Goal: Transaction & Acquisition: Purchase product/service

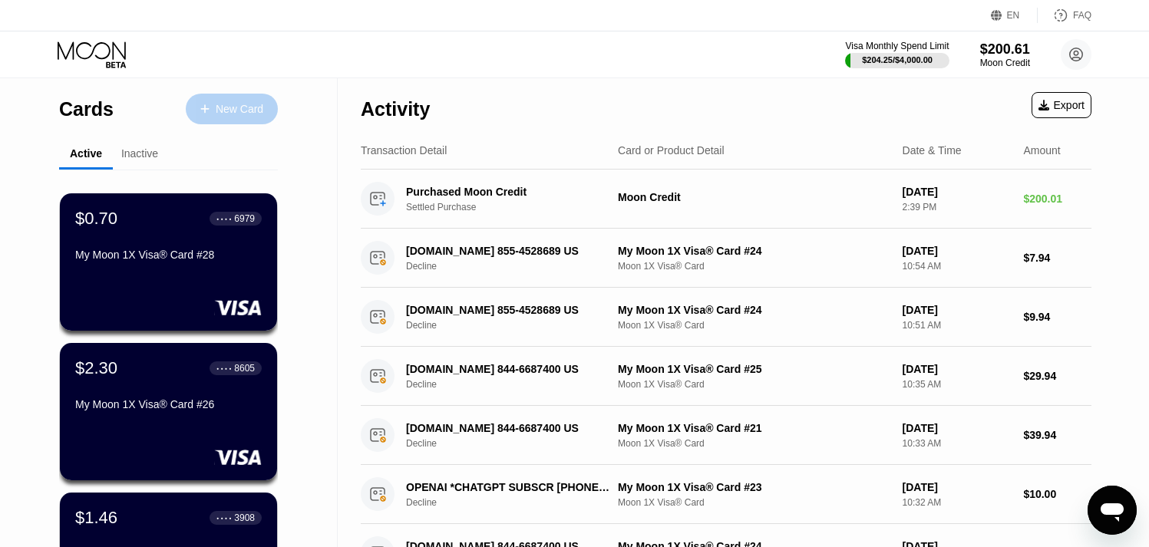
click at [230, 113] on div "New Card" at bounding box center [240, 109] width 48 height 13
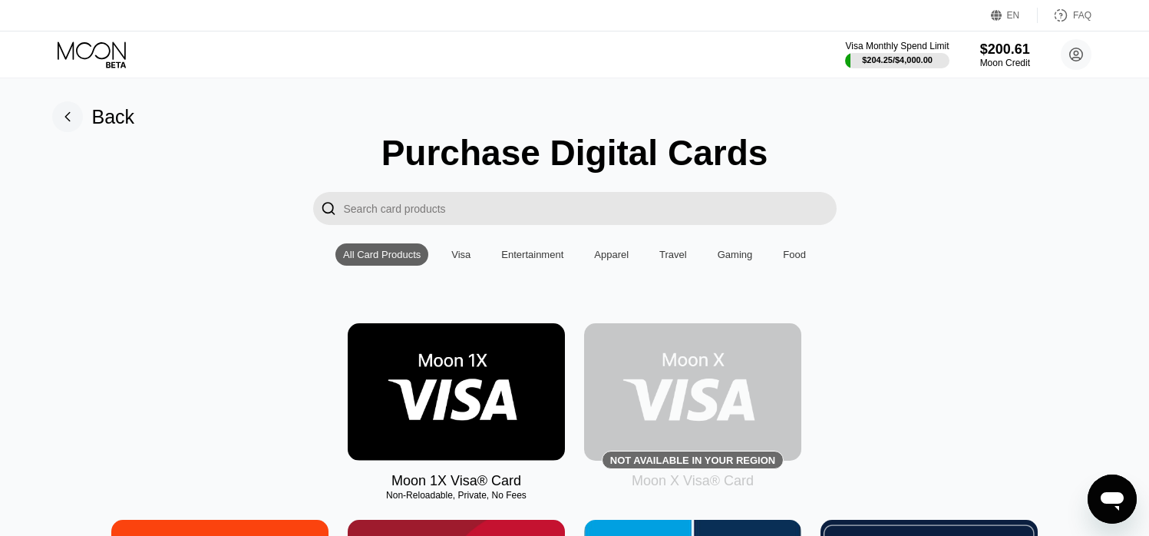
click at [477, 392] on img at bounding box center [456, 391] width 217 height 137
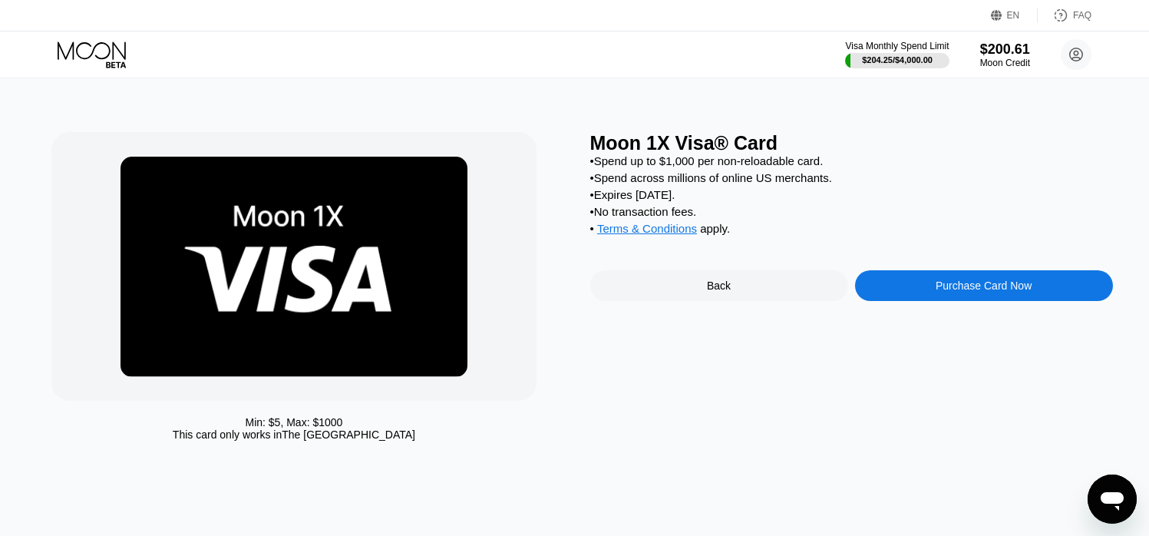
click at [960, 292] on div "Purchase Card Now" at bounding box center [984, 285] width 96 height 12
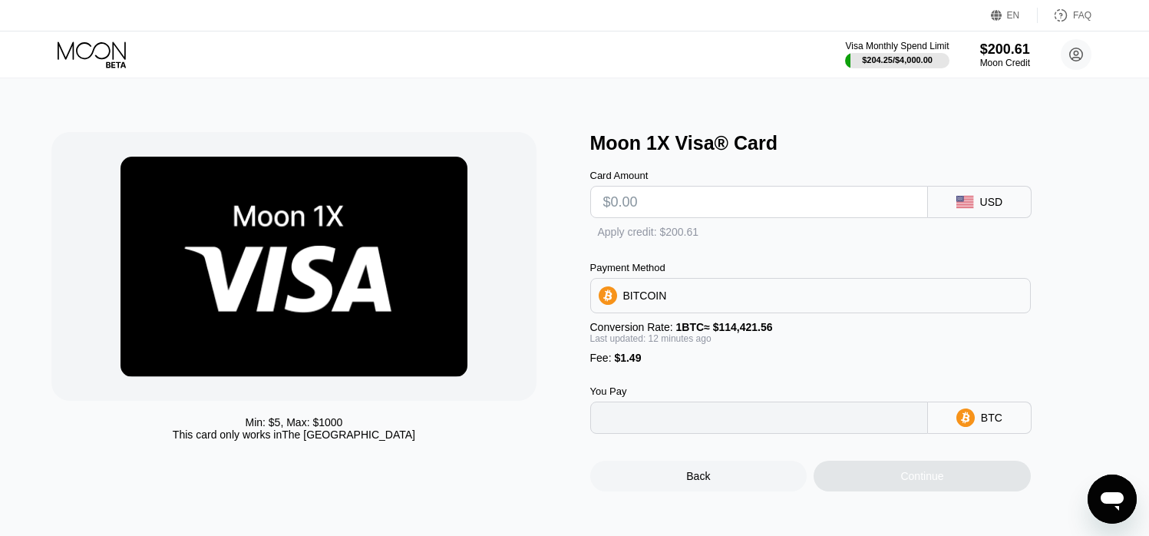
type input "0"
click at [614, 207] on input "text" at bounding box center [760, 202] width 312 height 31
type input "$20"
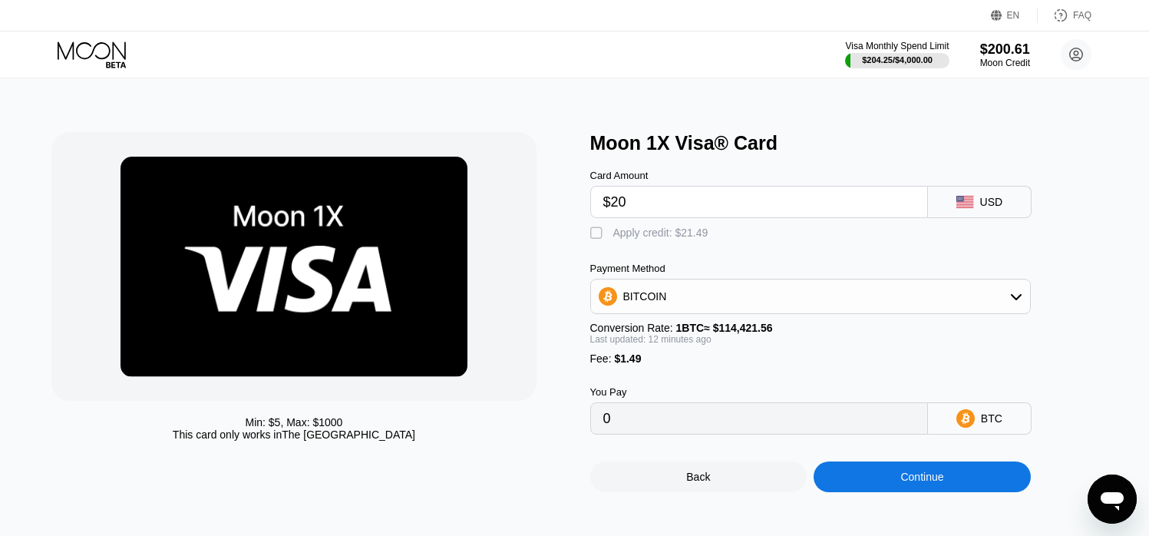
type input "0.00018782"
type input "$2"
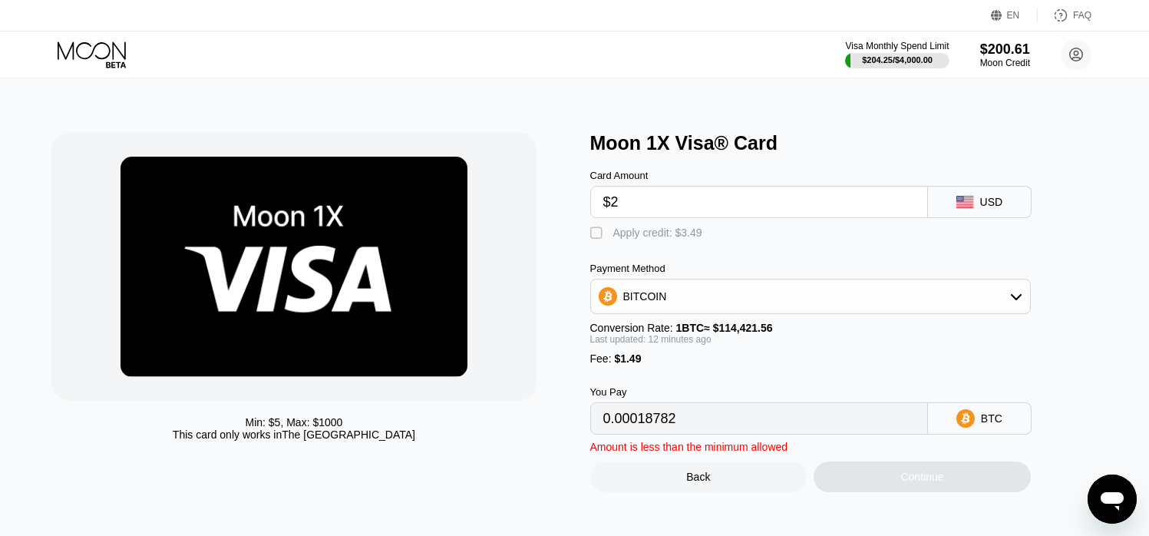
type input "0.00003051"
type input "0"
type input "$1"
type input "0.00002177"
type input "$19"
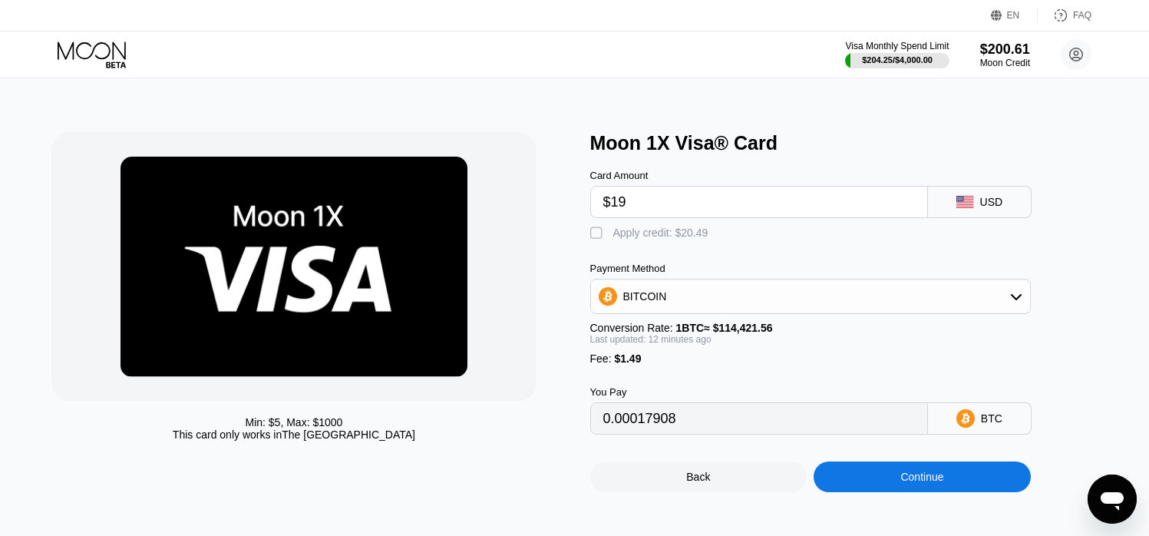
type input "0.00017908"
type input "$195"
type input "0.00171729"
type input "$195"
click at [596, 240] on div "" at bounding box center [597, 233] width 15 height 15
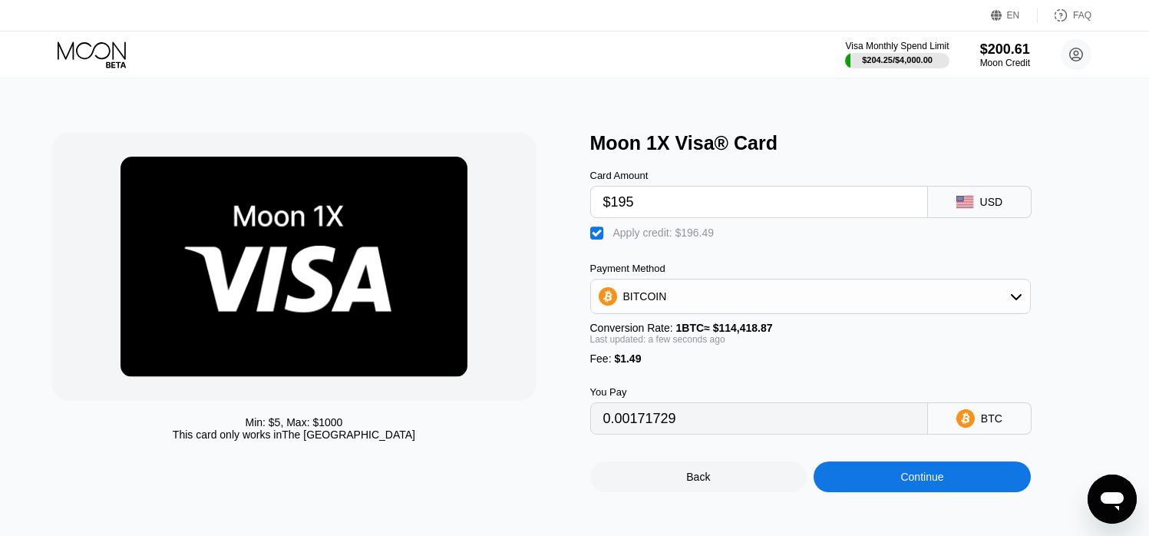
type input "0"
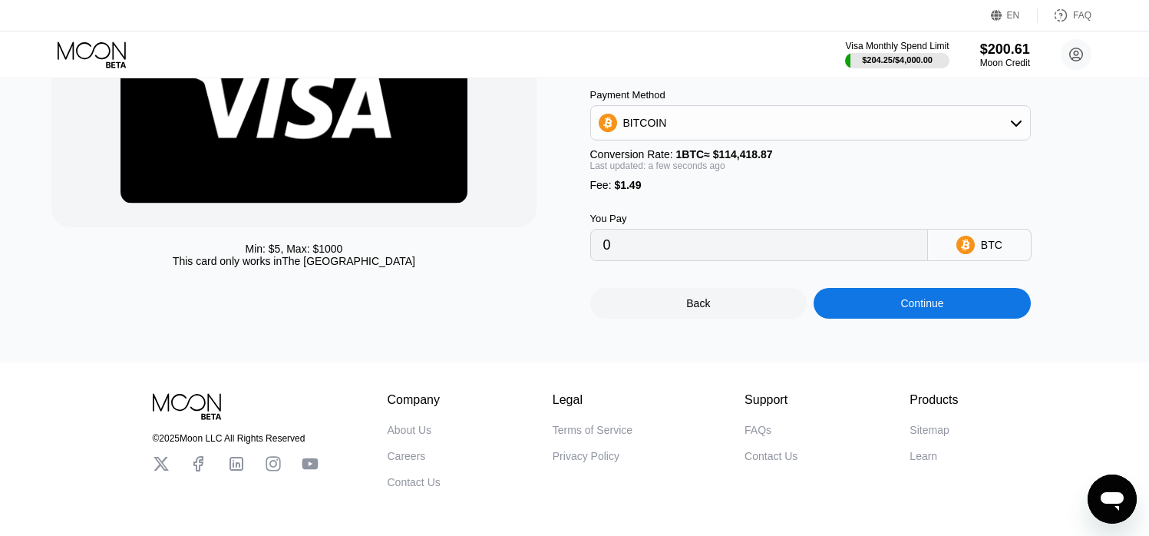
scroll to position [179, 1]
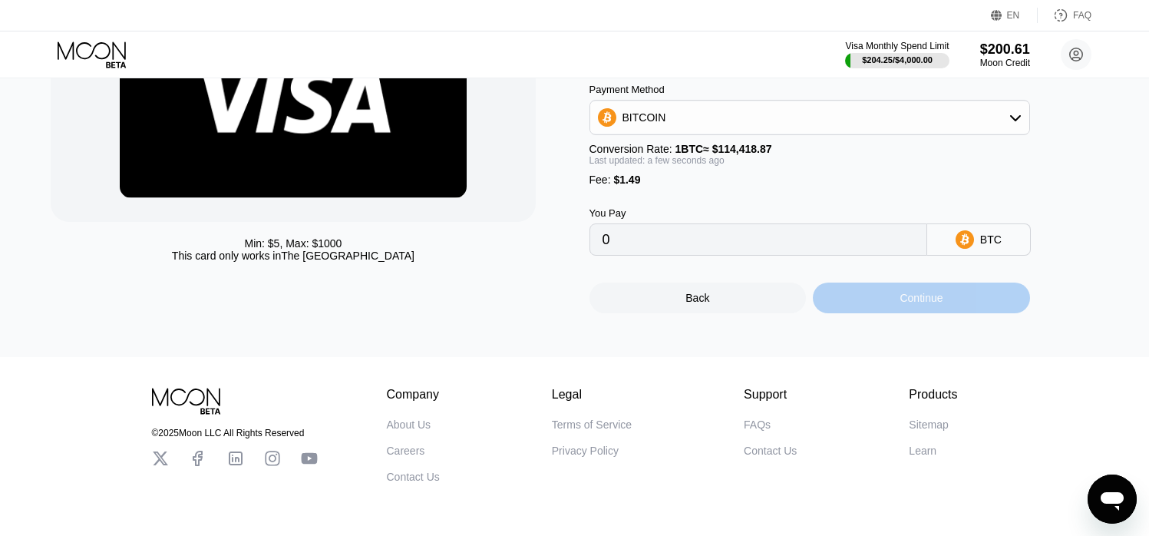
click at [923, 304] on div "Continue" at bounding box center [921, 298] width 43 height 12
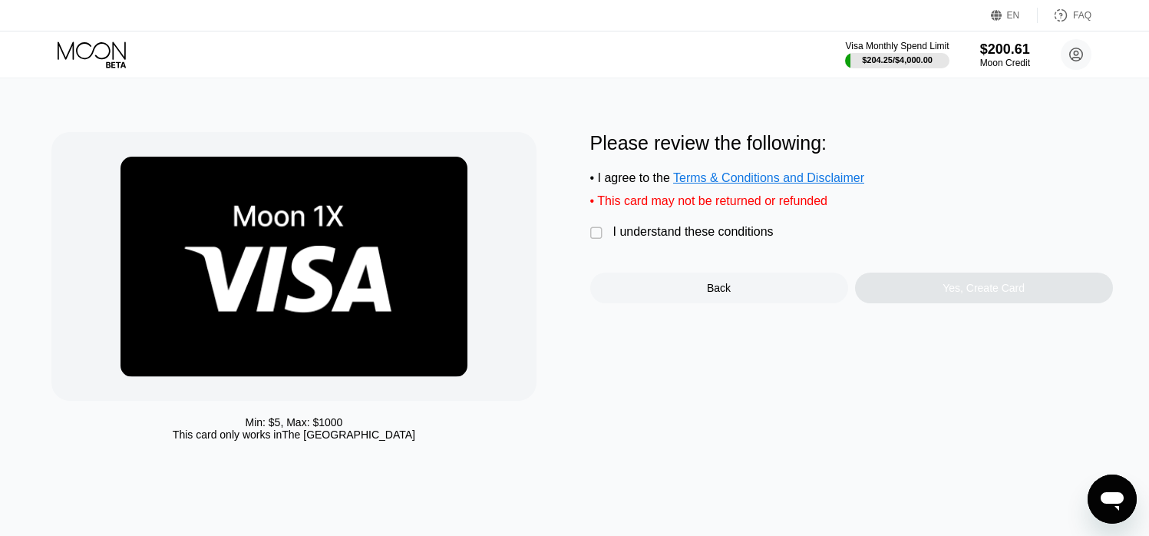
click at [594, 240] on div "" at bounding box center [597, 233] width 15 height 15
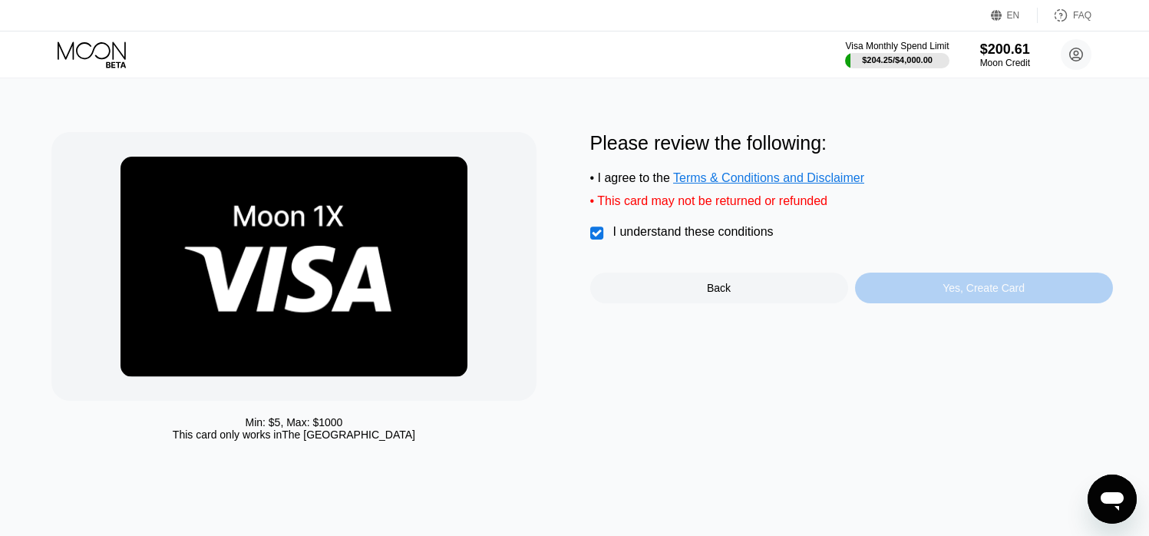
click at [954, 294] on div "Yes, Create Card" at bounding box center [984, 288] width 82 height 12
